Goal: Navigation & Orientation: Understand site structure

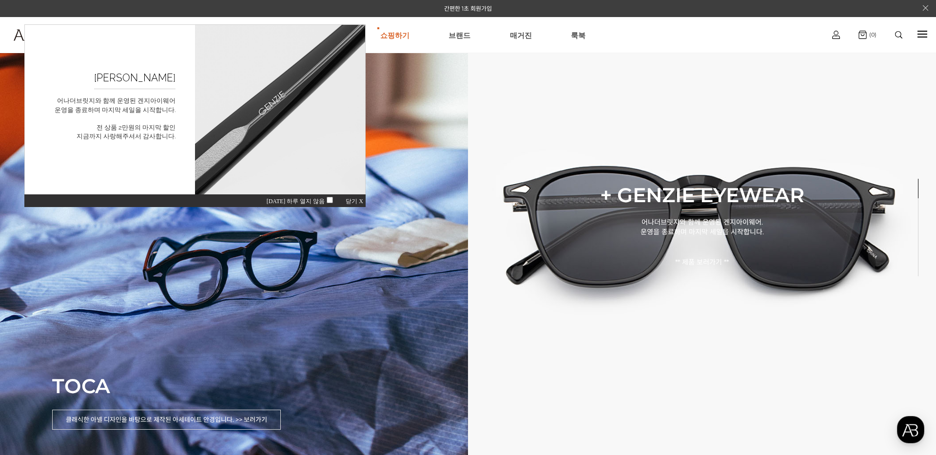
click at [354, 198] on span "닫기 X" at bounding box center [355, 201] width 18 height 7
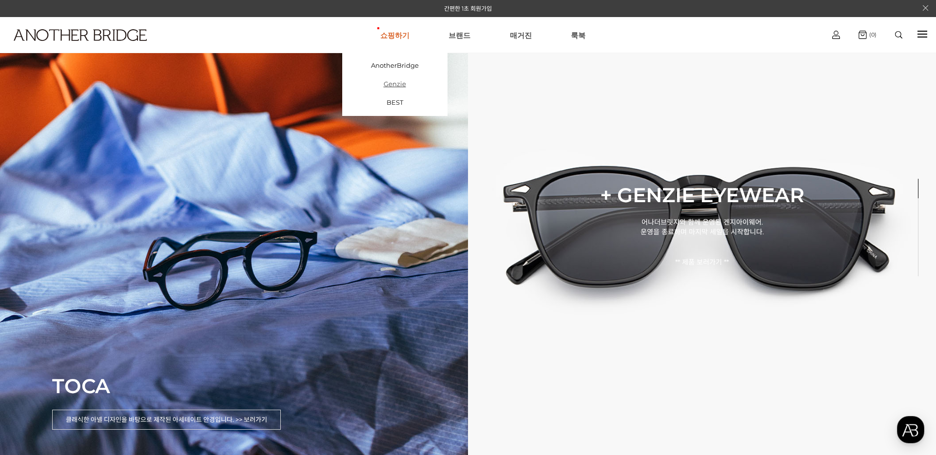
click at [396, 84] on link "Genzie" at bounding box center [394, 84] width 105 height 19
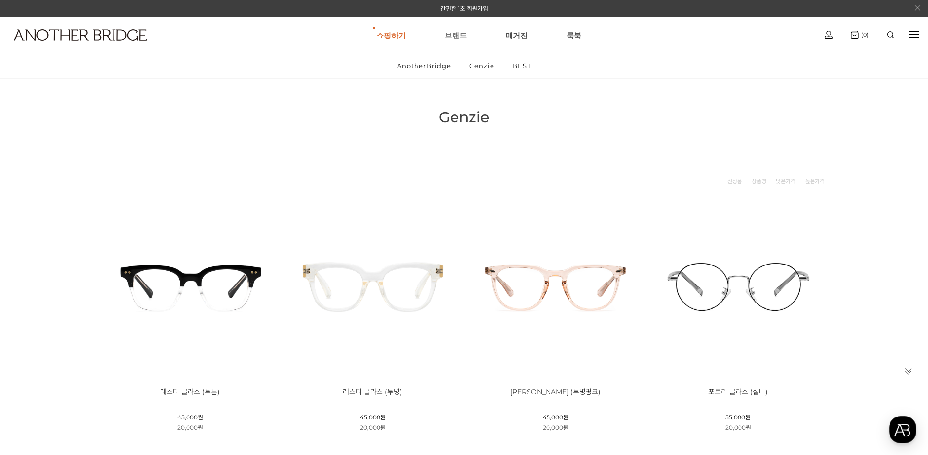
click at [459, 32] on link "브랜드" at bounding box center [456, 35] width 22 height 35
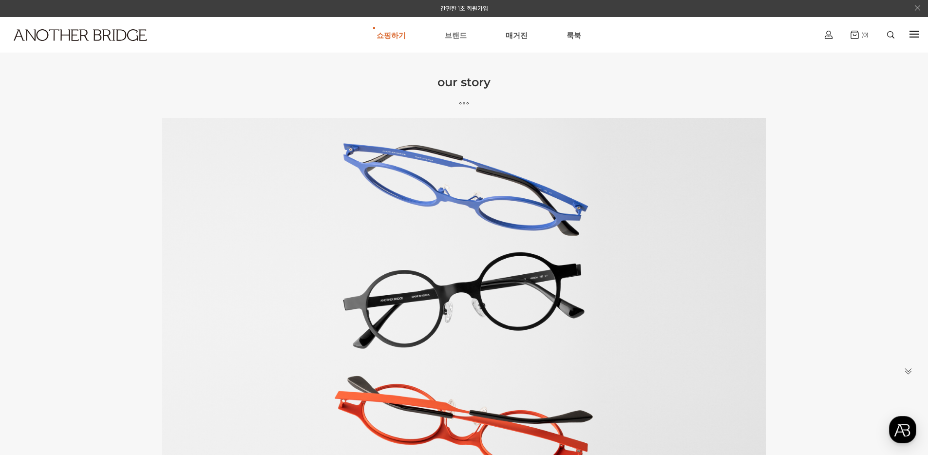
click at [448, 37] on link "브랜드" at bounding box center [456, 35] width 22 height 35
click at [514, 35] on link "매거진" at bounding box center [517, 35] width 22 height 35
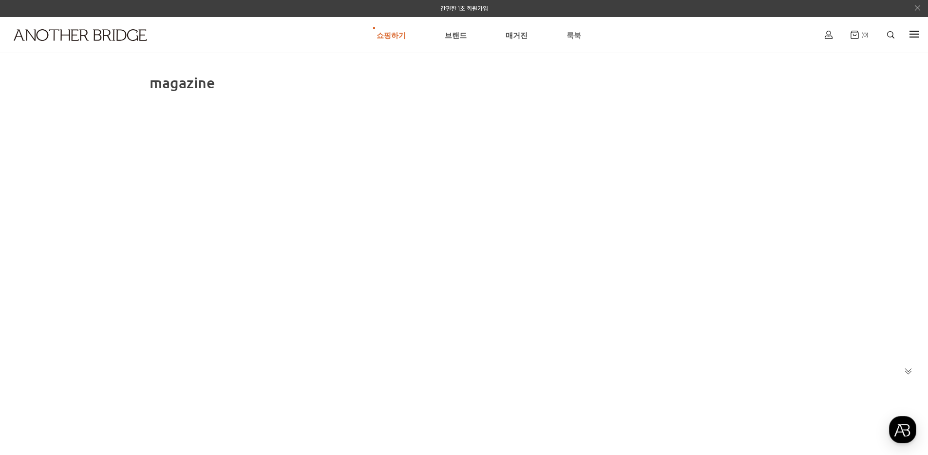
click at [575, 37] on link "룩북" at bounding box center [574, 35] width 15 height 35
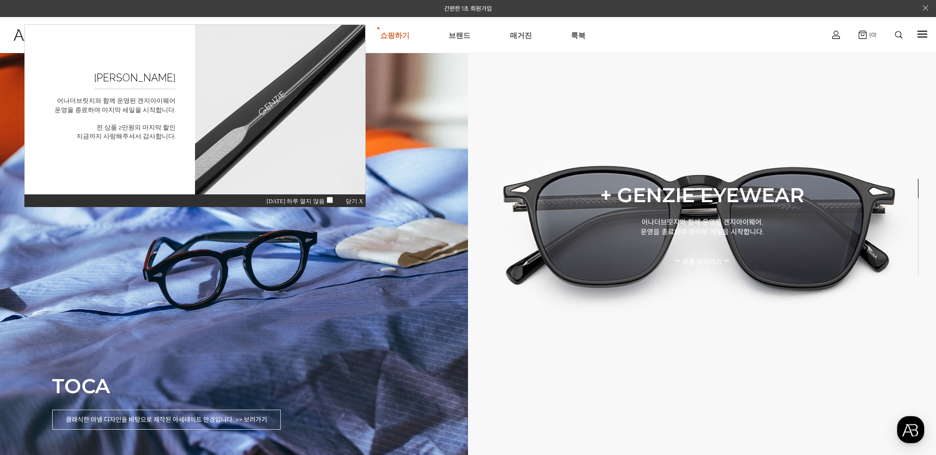
click at [355, 197] on div "[DATE] 하루 열지 않음 닫기 X" at bounding box center [194, 200] width 341 height 13
click at [353, 198] on span "닫기 X" at bounding box center [355, 201] width 18 height 7
